Goal: Check status: Check status

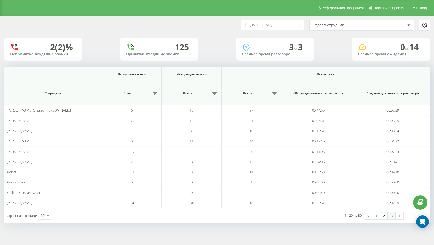
click at [390, 216] on link "3" at bounding box center [392, 215] width 8 height 7
click at [374, 217] on link "1" at bounding box center [376, 215] width 8 height 7
click at [292, 24] on input "[DATE] - [DATE]" at bounding box center [272, 25] width 63 height 10
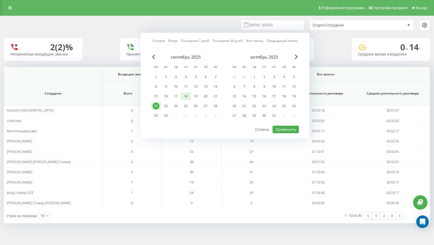
click at [187, 95] on div "18" at bounding box center [185, 96] width 7 height 7
click at [156, 95] on div "15" at bounding box center [156, 96] width 7 height 7
click at [166, 106] on div "23" at bounding box center [166, 105] width 7 height 7
click at [158, 96] on div "15" at bounding box center [156, 96] width 7 height 7
click at [295, 129] on button "Применить" at bounding box center [286, 129] width 26 height 8
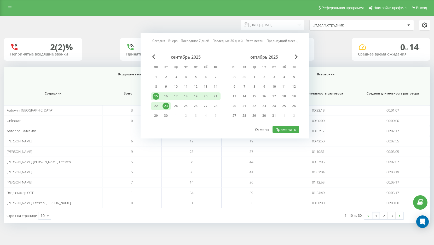
type input "[DATE] - [DATE]"
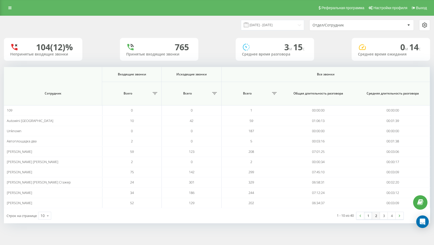
click at [376, 217] on link "2" at bounding box center [376, 215] width 8 height 7
click at [384, 213] on link "3" at bounding box center [384, 215] width 8 height 7
click at [387, 217] on link "4" at bounding box center [384, 215] width 8 height 7
click at [393, 218] on link "5" at bounding box center [392, 215] width 8 height 7
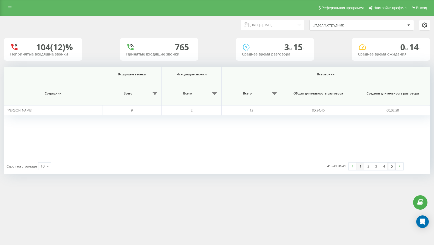
click at [362, 166] on link "1" at bounding box center [360, 165] width 8 height 7
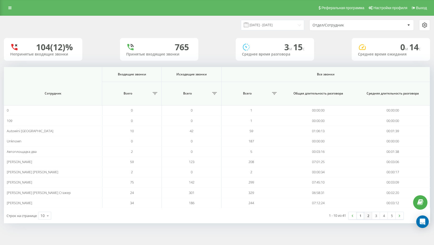
click at [370, 216] on link "2" at bounding box center [368, 215] width 8 height 7
click at [360, 216] on link "1" at bounding box center [360, 215] width 8 height 7
